Goal: Use online tool/utility

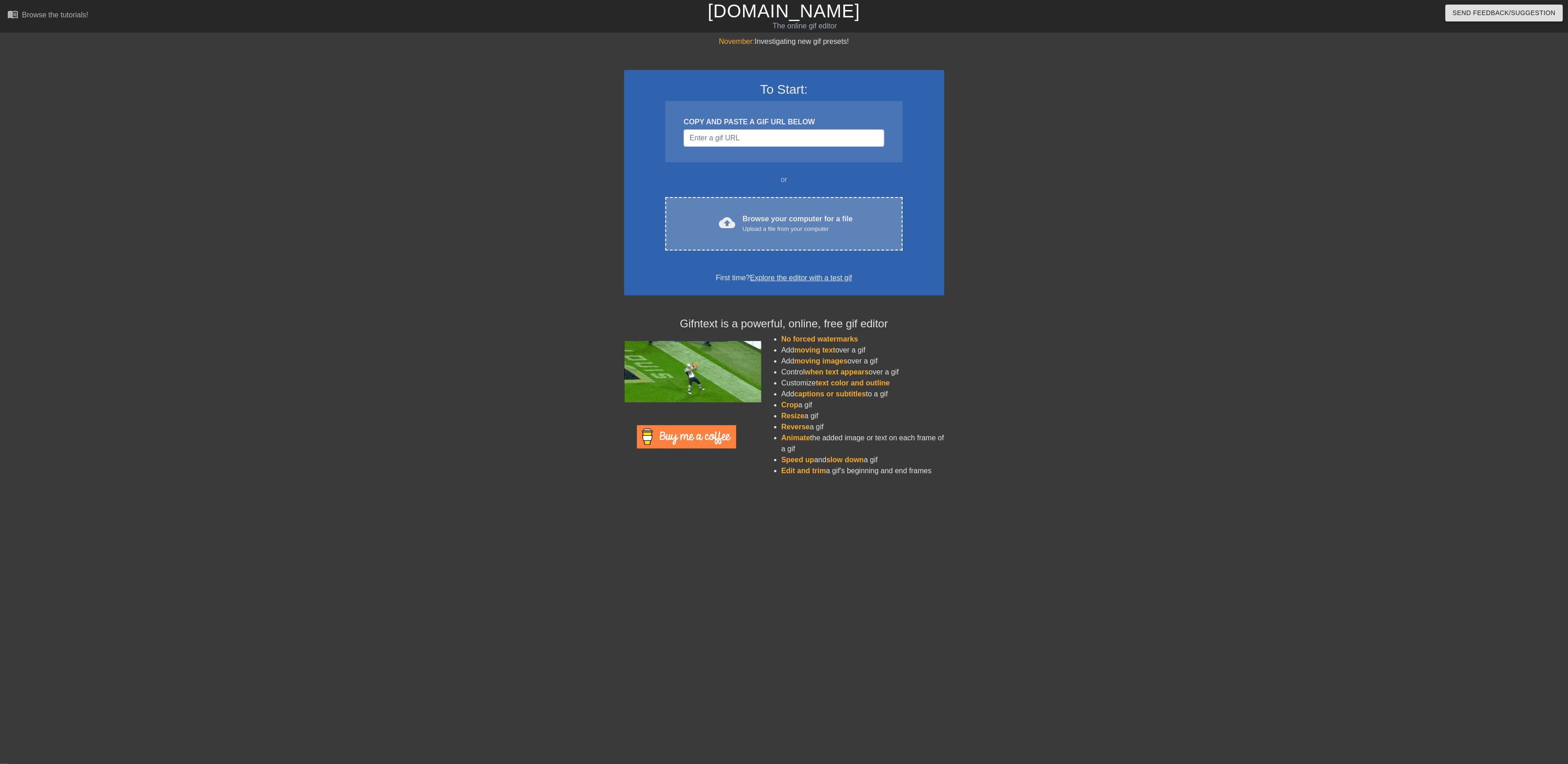
click at [788, 233] on div "Upload a file from your computer" at bounding box center [798, 229] width 110 height 9
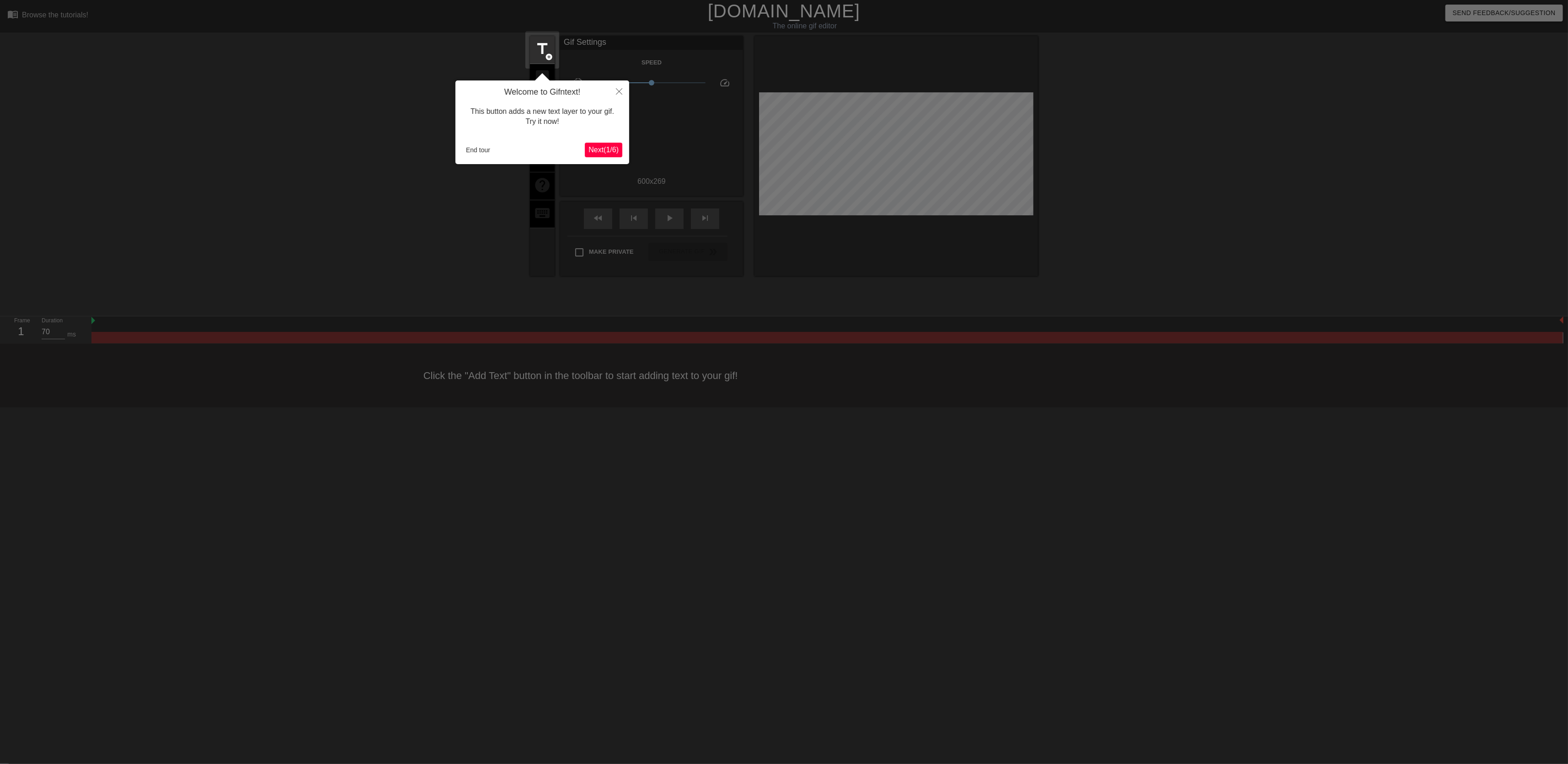
click at [599, 149] on span "Next ( 1 / 6 )" at bounding box center [604, 150] width 30 height 8
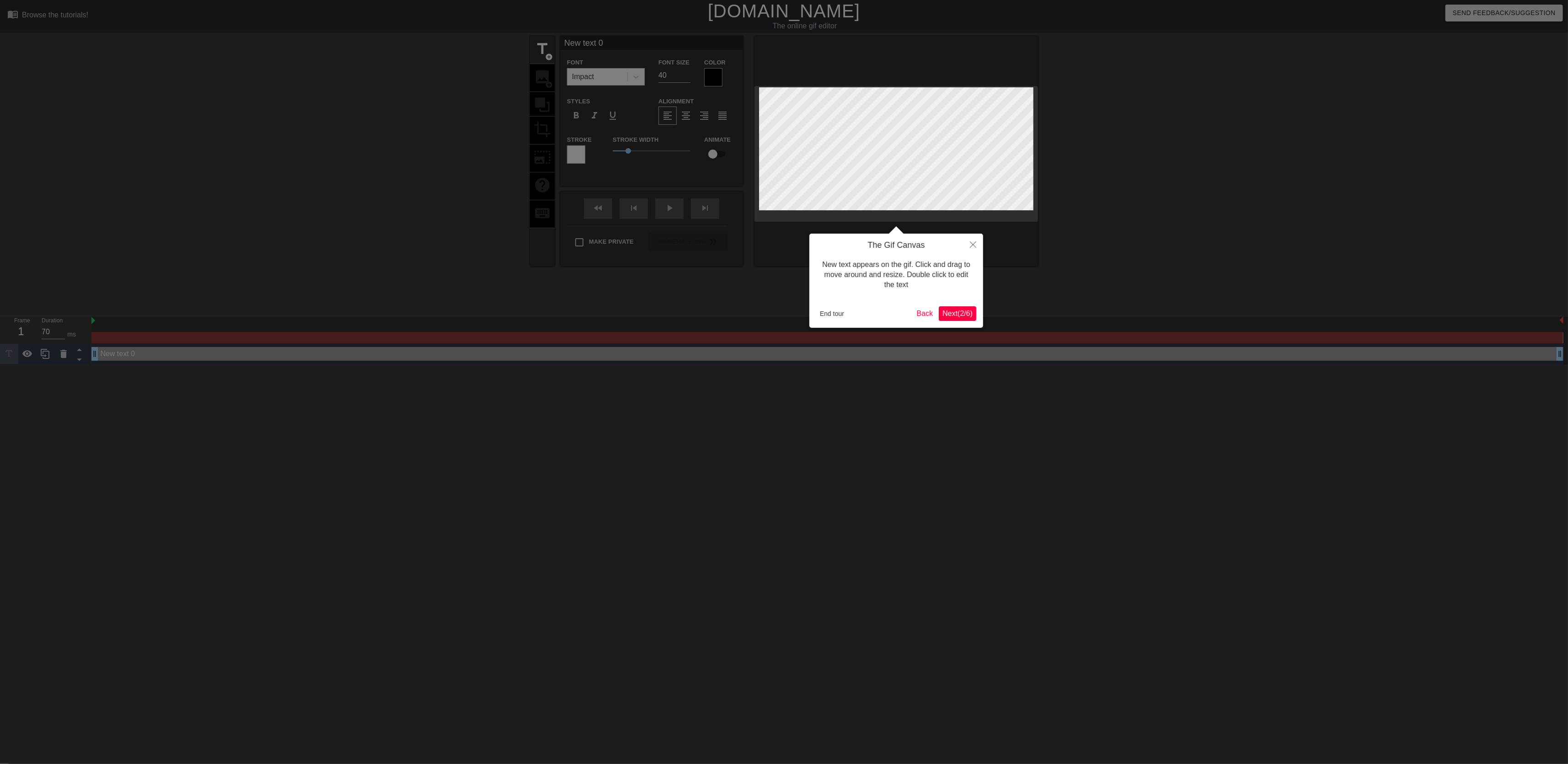
click at [951, 311] on span "Next ( 2 / 6 )" at bounding box center [958, 314] width 30 height 8
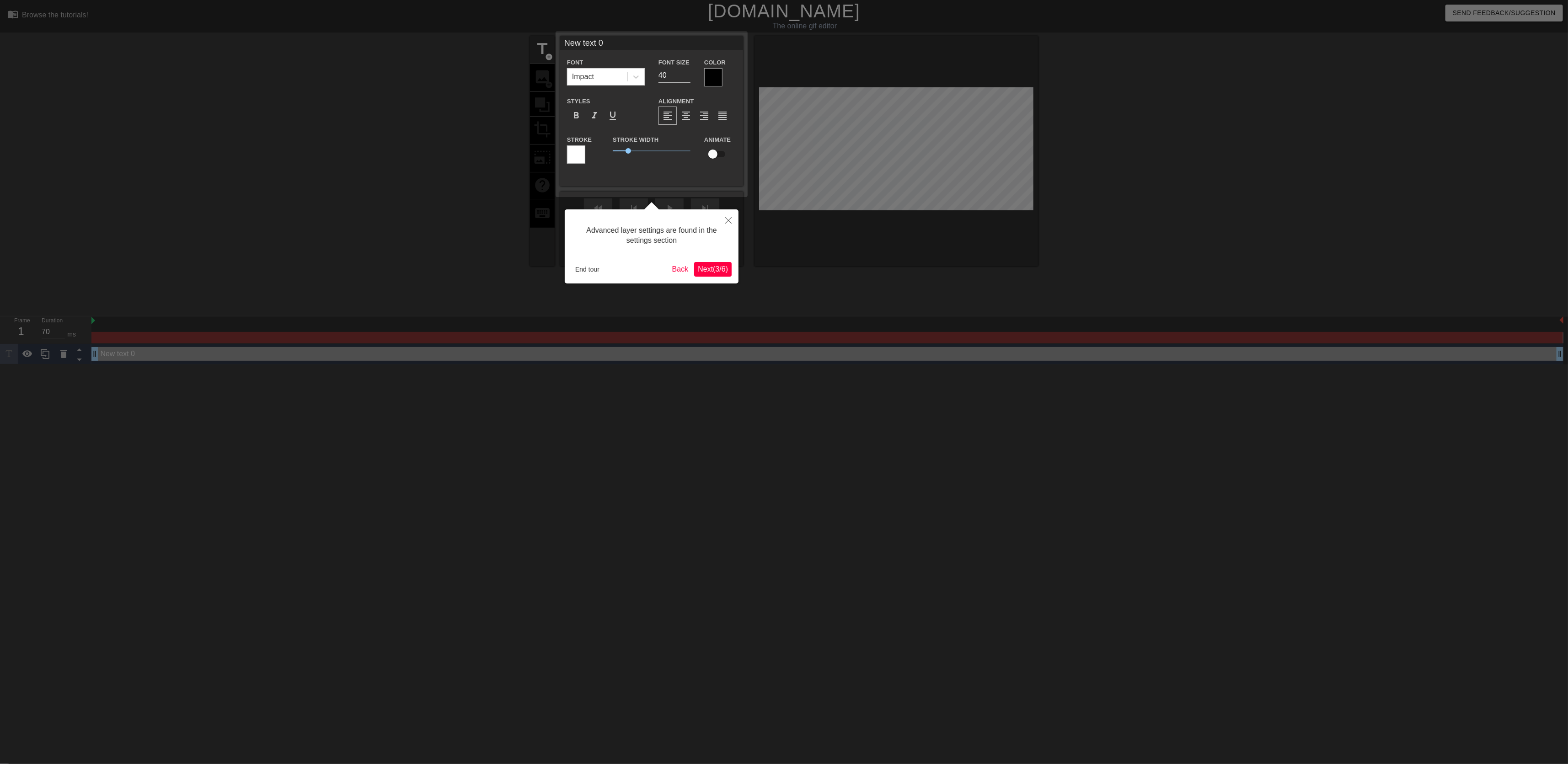
click at [716, 273] on span "Next ( 3 / 6 )" at bounding box center [713, 269] width 30 height 8
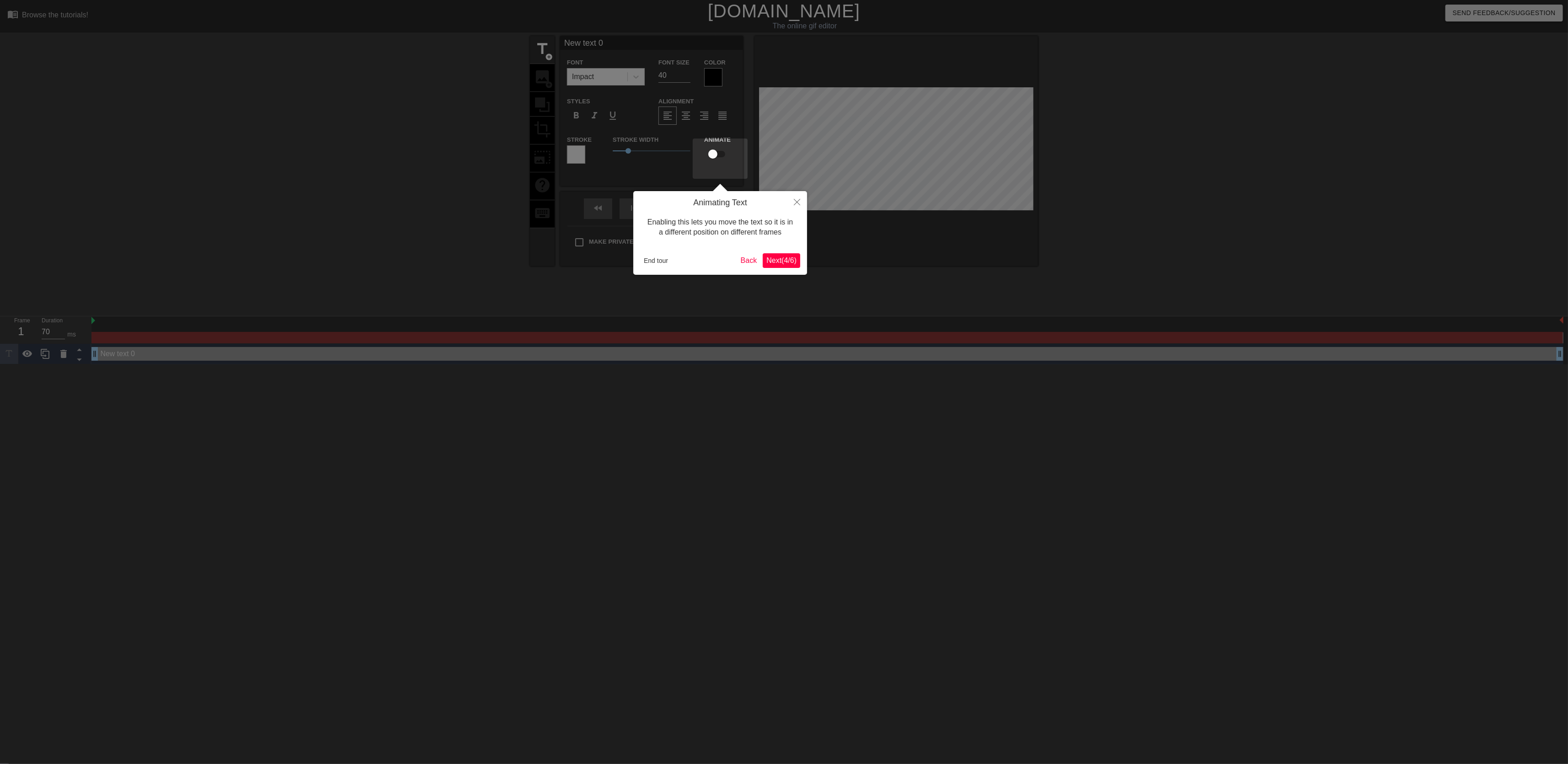
drag, startPoint x: 809, startPoint y: 261, endPoint x: 805, endPoint y: 262, distance: 4.1
click at [809, 262] on div at bounding box center [784, 382] width 1568 height 764
click at [783, 261] on span "Next ( 4 / 6 )" at bounding box center [782, 261] width 30 height 8
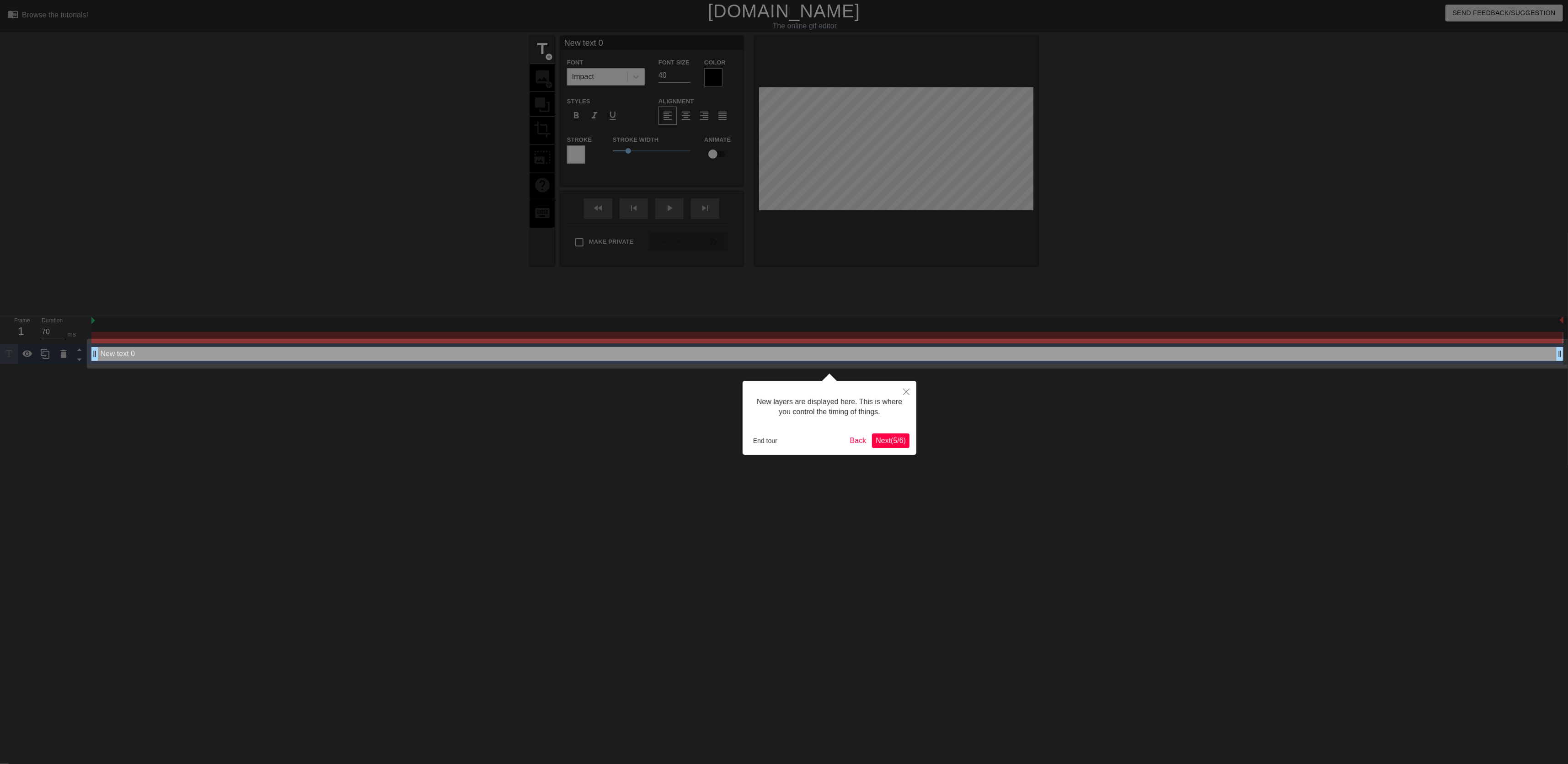
click at [892, 438] on span "Next ( 5 / 6 )" at bounding box center [891, 441] width 30 height 8
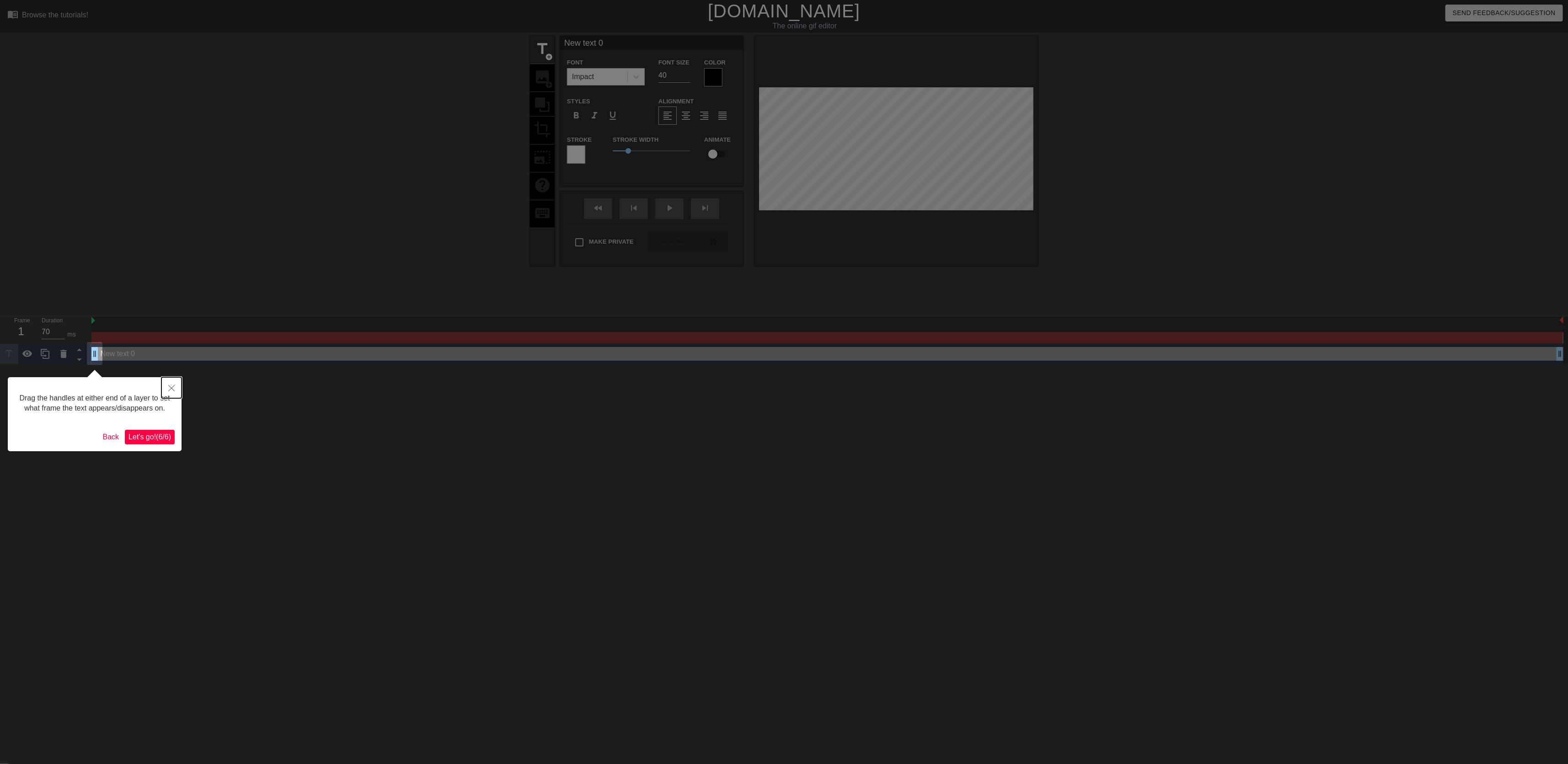
click at [174, 393] on button "Close" at bounding box center [171, 387] width 20 height 21
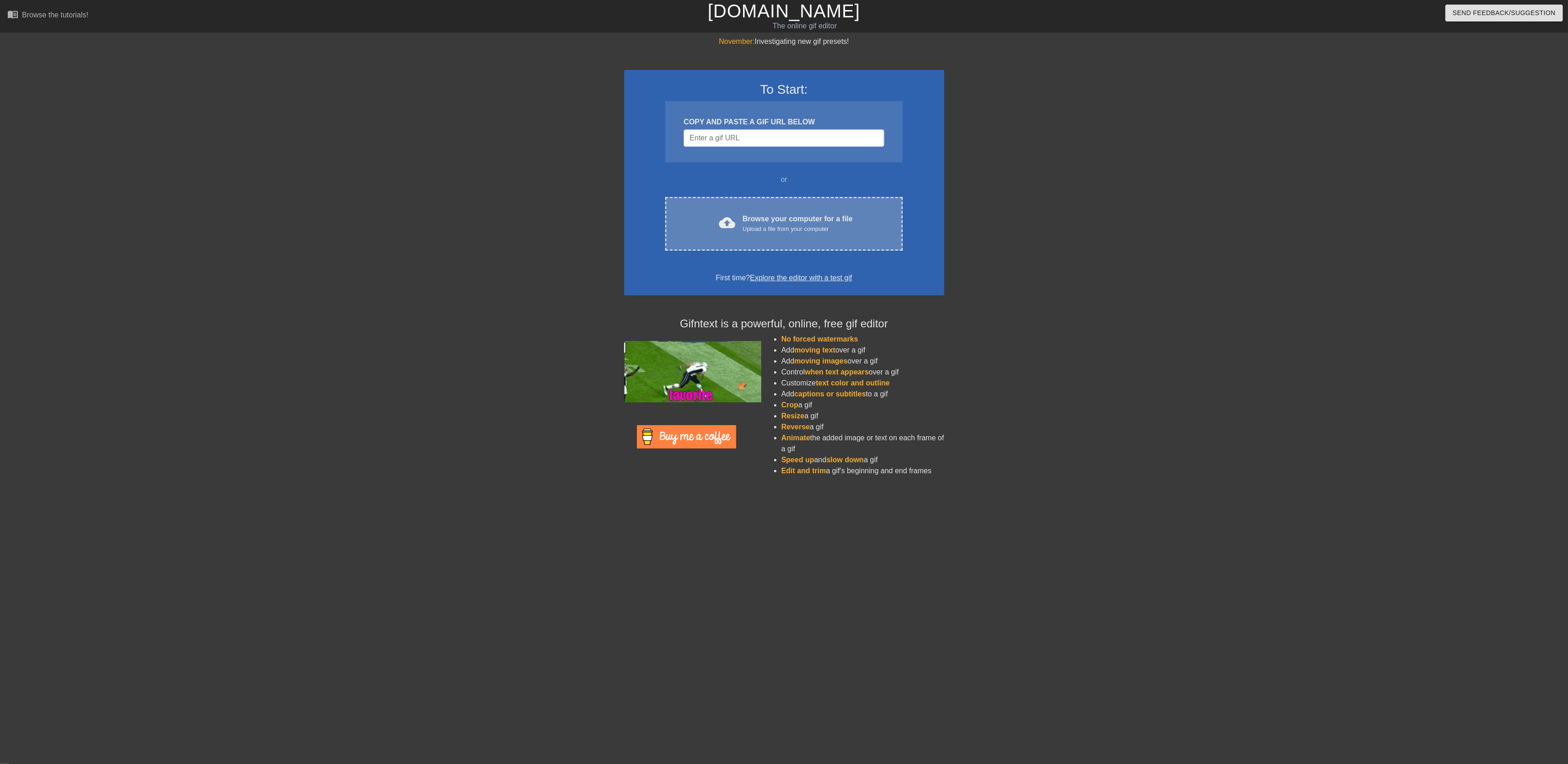
click at [785, 233] on div "Browse your computer for a file Upload a file from your computer" at bounding box center [798, 223] width 110 height 20
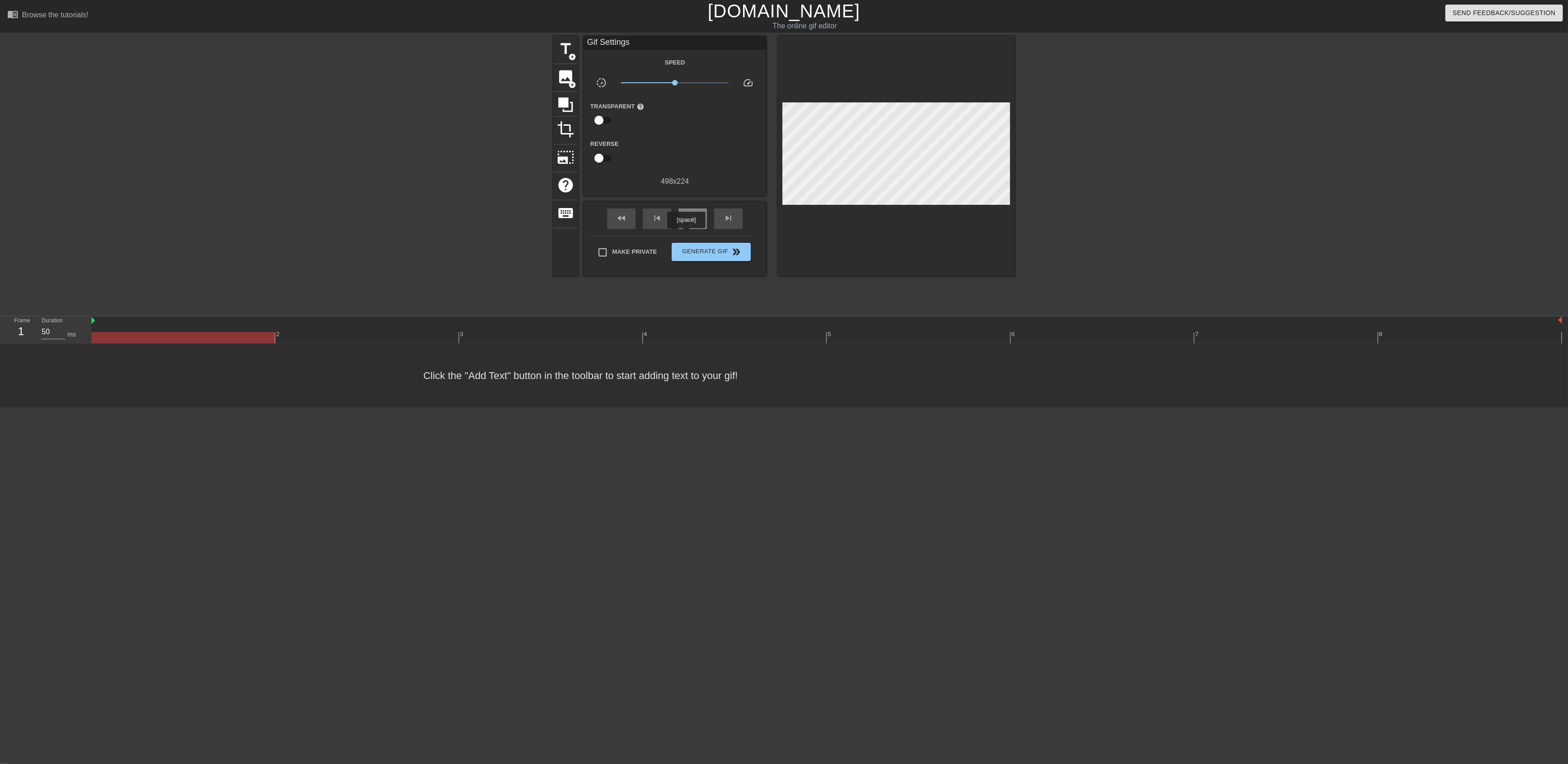
click at [688, 224] on span "play_arrow" at bounding box center [693, 218] width 11 height 11
click at [688, 224] on span "pause" at bounding box center [693, 218] width 11 height 11
click at [565, 86] on div "image add_circle" at bounding box center [565, 77] width 25 height 28
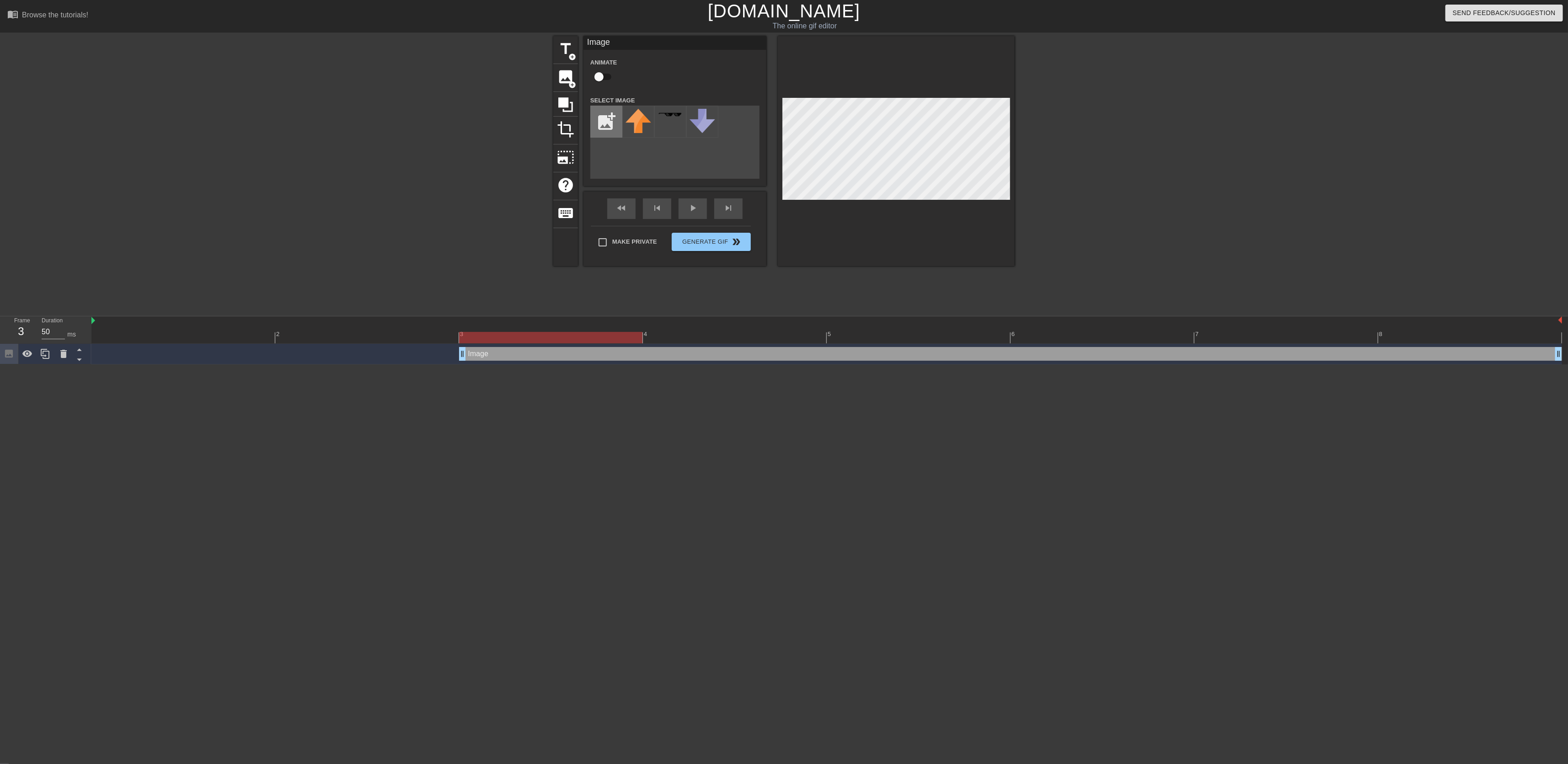
click at [608, 127] on input "file" at bounding box center [606, 121] width 31 height 31
type input "C:\fakepath\QWQEQWE.png"
click at [646, 116] on img at bounding box center [638, 115] width 25 height 3
click at [921, 236] on div at bounding box center [896, 151] width 237 height 230
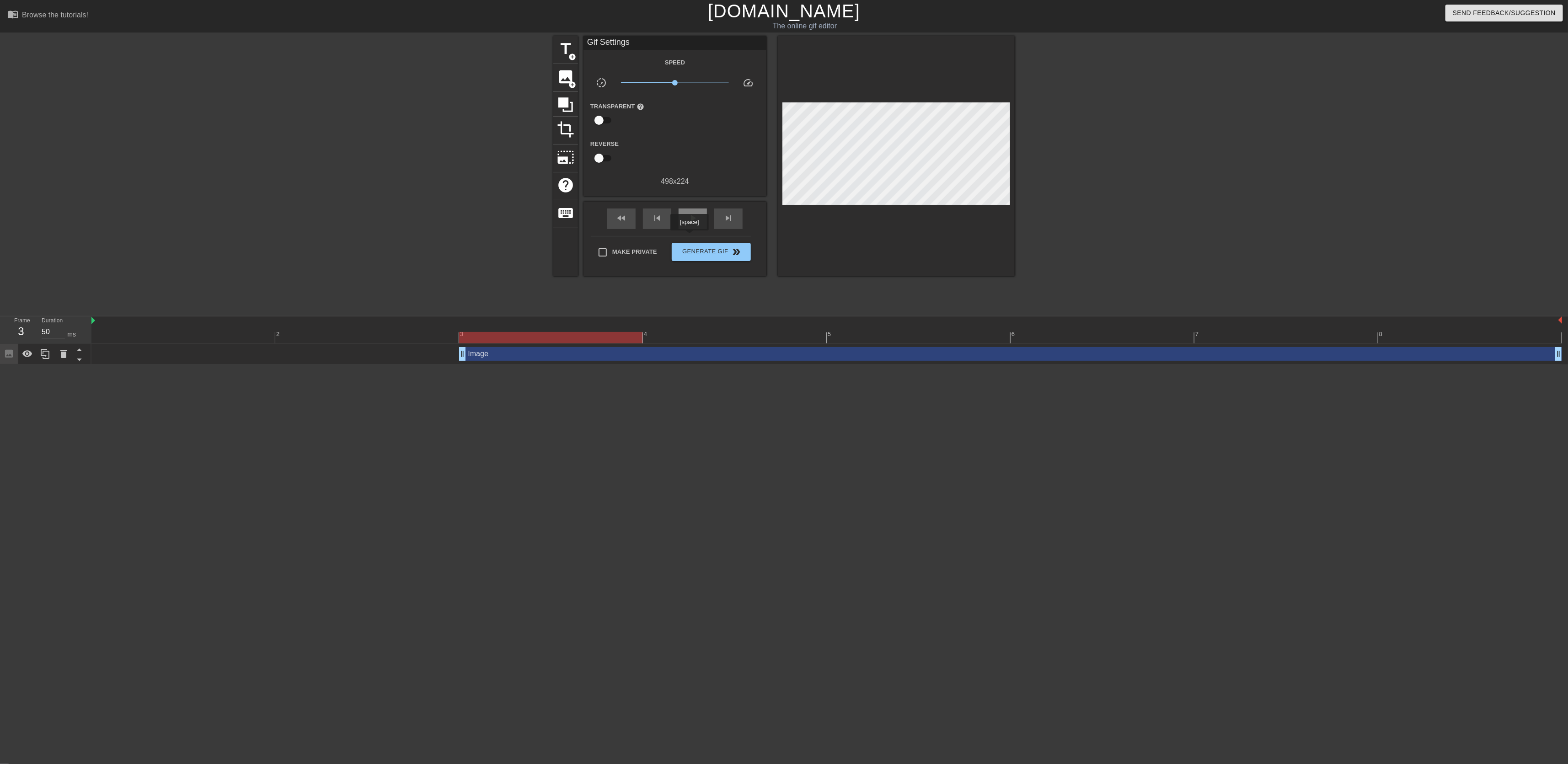
click at [690, 224] on span "play_arrow" at bounding box center [693, 218] width 11 height 11
click at [689, 224] on span "pause" at bounding box center [693, 218] width 11 height 11
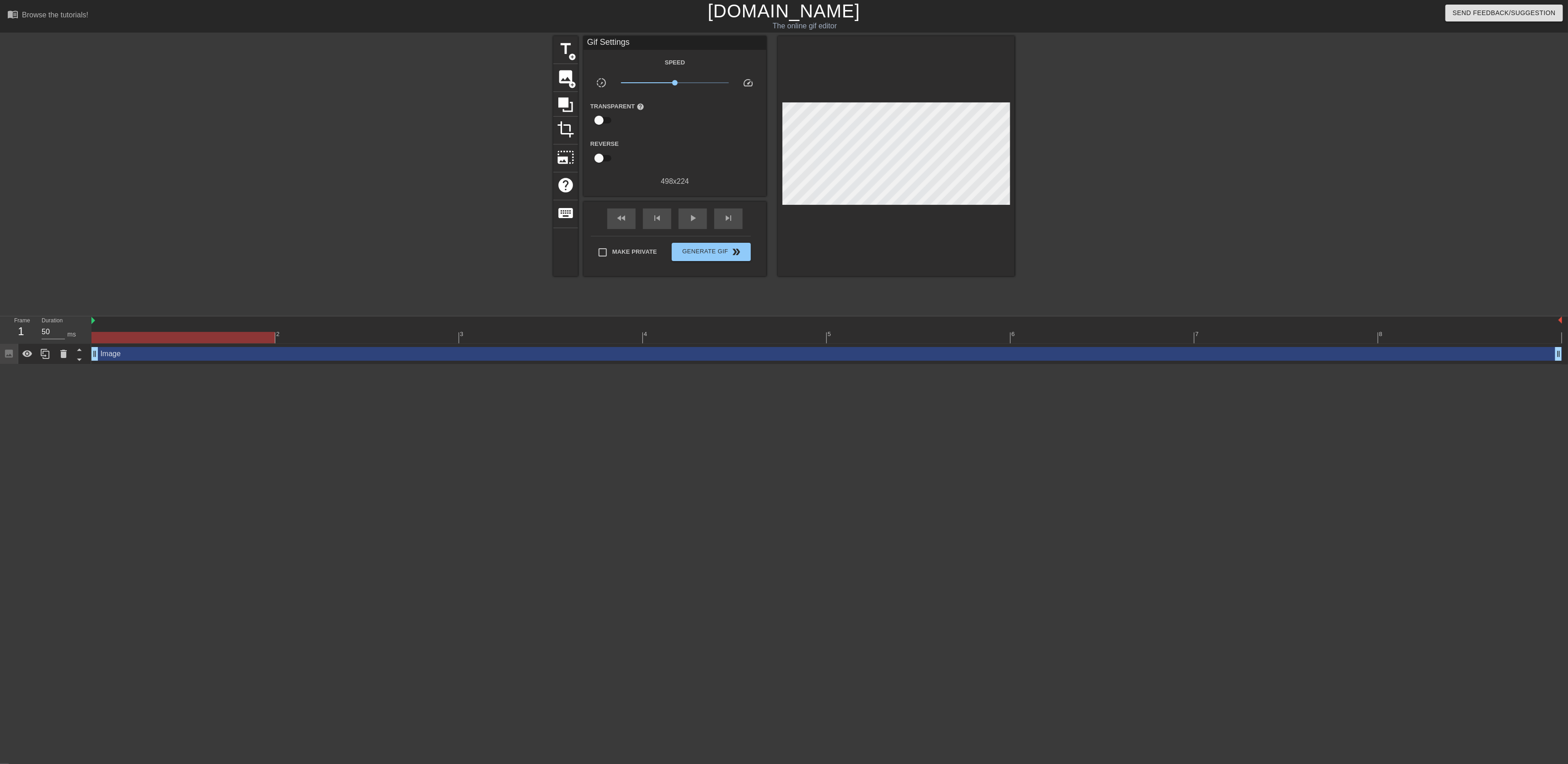
drag, startPoint x: 461, startPoint y: 354, endPoint x: 88, endPoint y: 376, distance: 373.6
click at [88, 364] on html "menu_book Browse the tutorials! Gifntext.com The online gif editor Send Feedbac…" at bounding box center [784, 182] width 1568 height 364
click at [681, 229] on div "play_arrow" at bounding box center [693, 219] width 29 height 21
click at [688, 224] on span "pause" at bounding box center [693, 218] width 11 height 11
drag, startPoint x: 676, startPoint y: 288, endPoint x: 675, endPoint y: 246, distance: 42.0
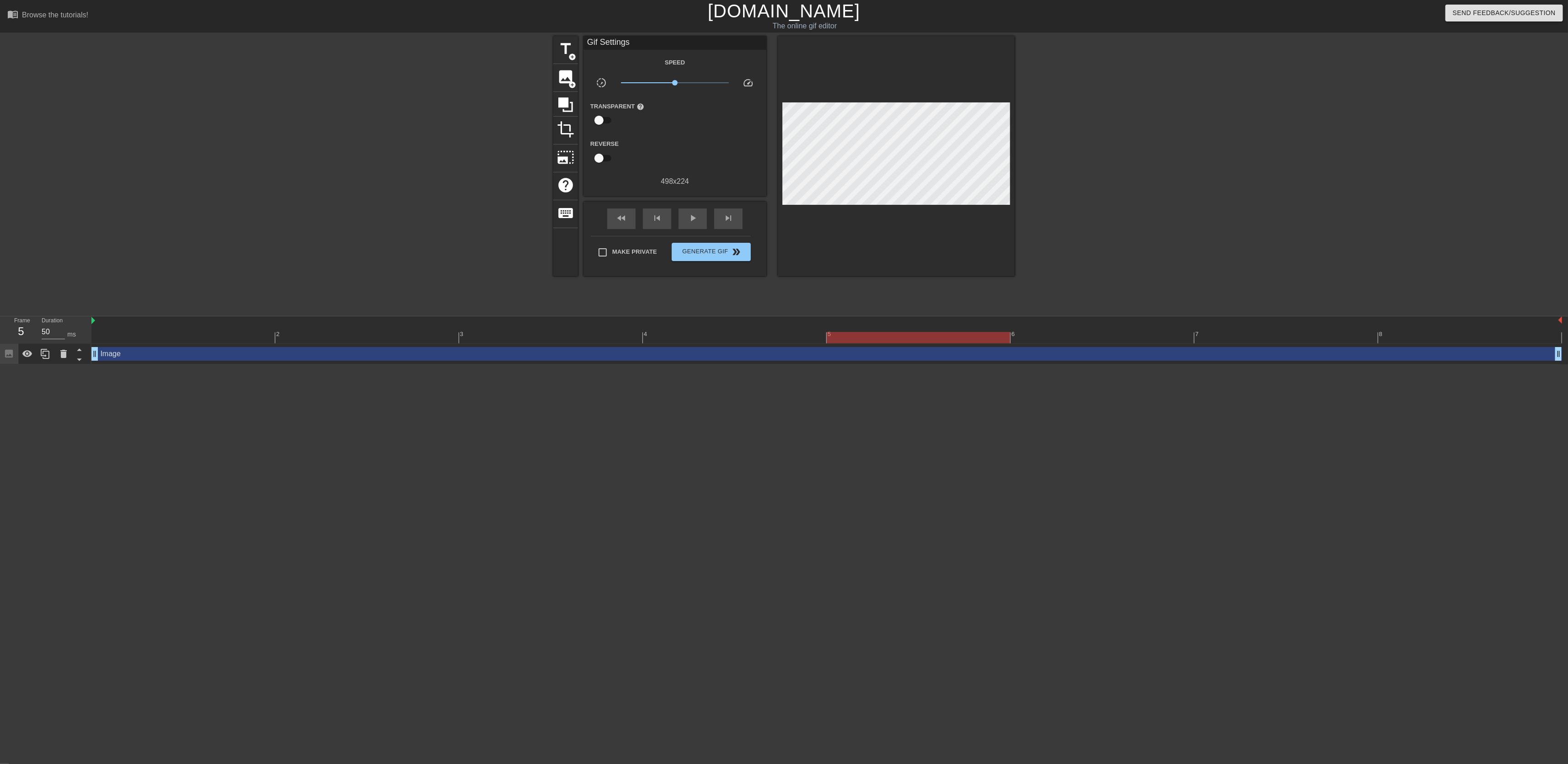
click at [677, 288] on div "title add_circle image add_circle crop photo_size_select_large help keyboard Gi…" at bounding box center [783, 173] width 461 height 274
click at [692, 224] on span "play_arrow" at bounding box center [693, 218] width 11 height 11
click at [708, 257] on span "Generate Gif double_arrow" at bounding box center [711, 252] width 72 height 11
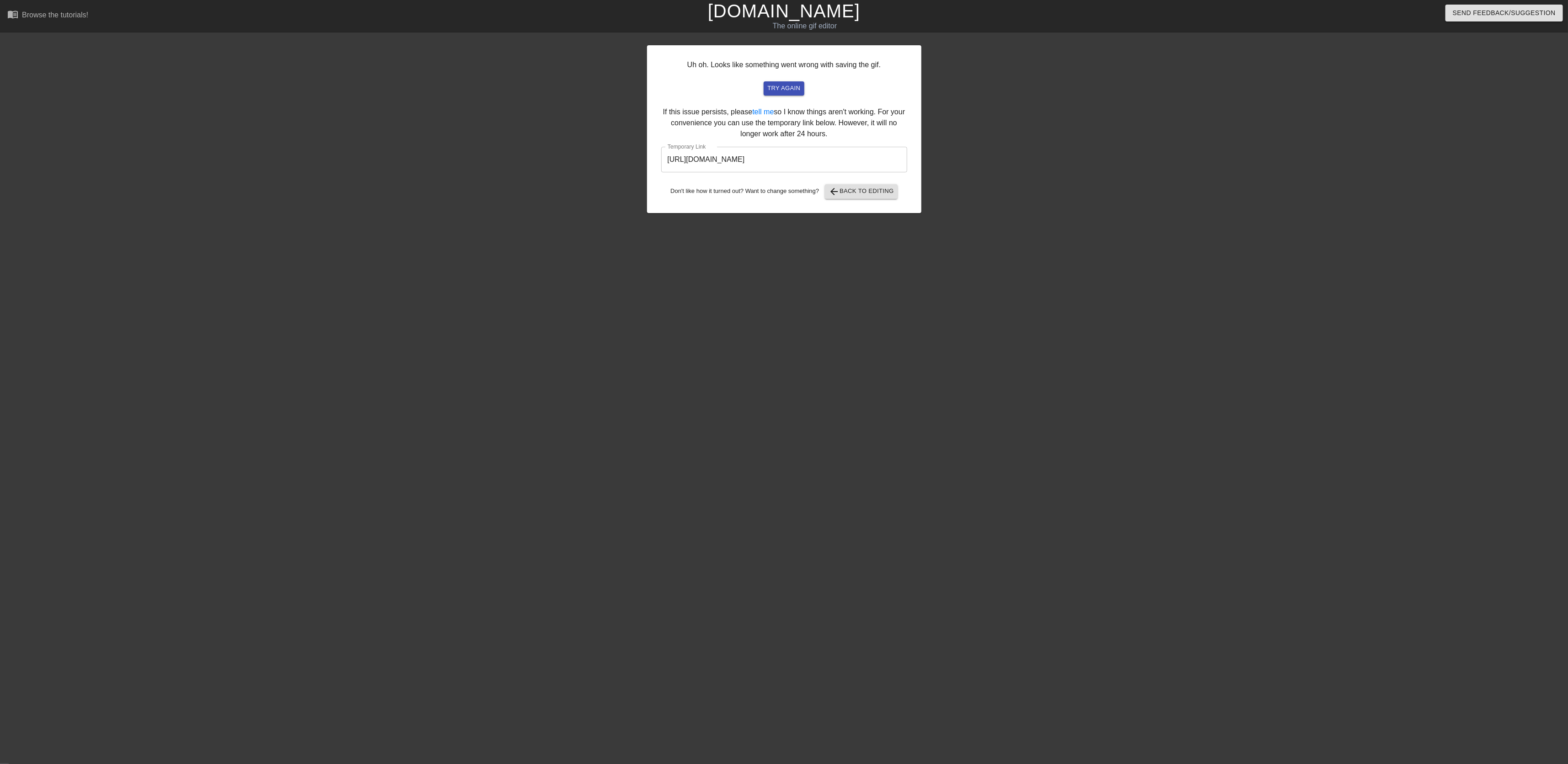
click at [793, 104] on div "Uh oh. Looks like something went wrong with saving the gif. try again If this i…" at bounding box center [784, 129] width 274 height 168
click at [793, 94] on span "try again" at bounding box center [783, 88] width 33 height 10
click at [785, 172] on input "https://www.gifntext.com/temp_generations/v70mNxnC.gif" at bounding box center [784, 159] width 246 height 25
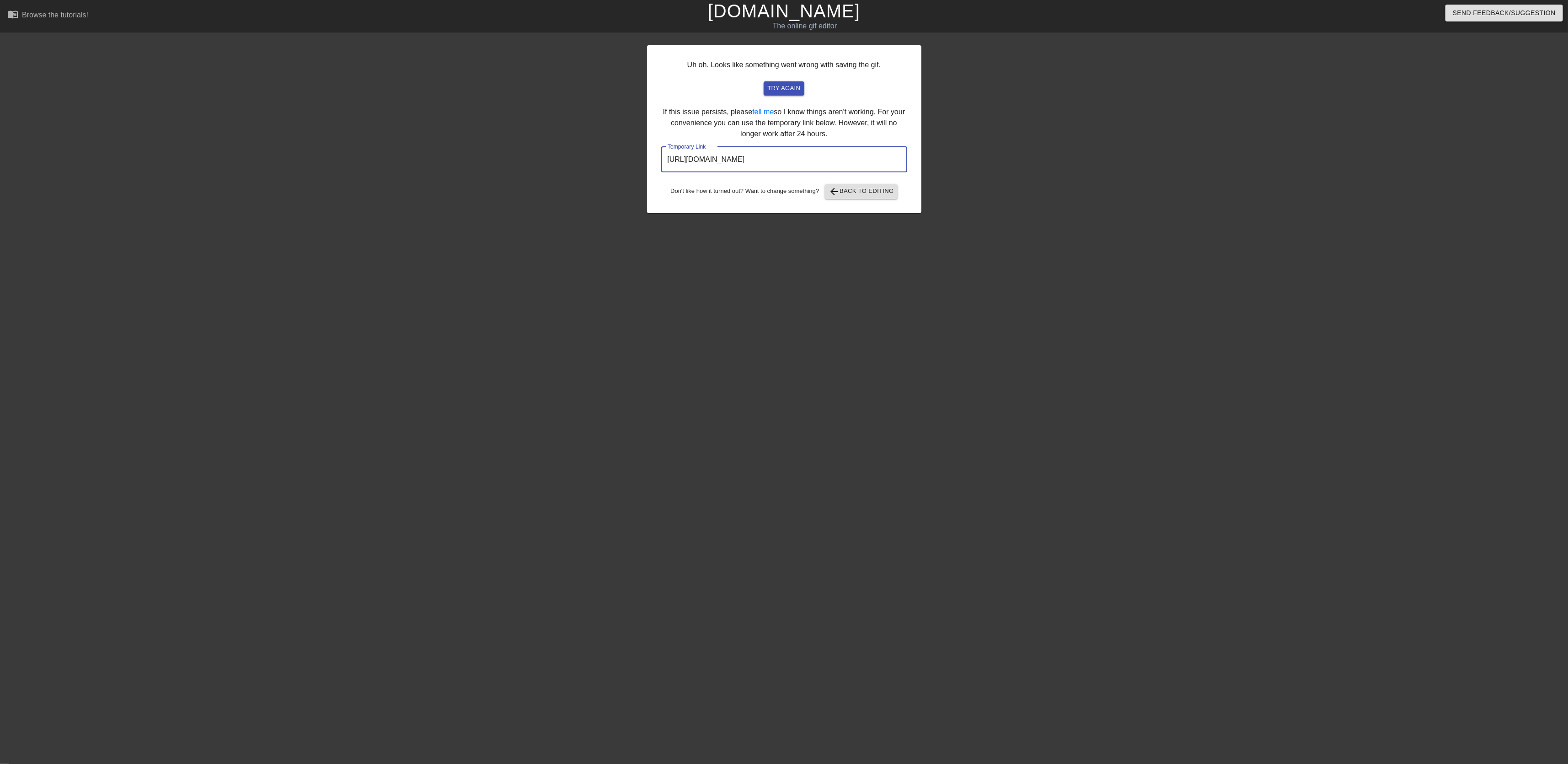
click at [789, 172] on input "https://www.gifntext.com/temp_generations/v70mNxnC.gif" at bounding box center [784, 159] width 246 height 25
